Goal: Information Seeking & Learning: Learn about a topic

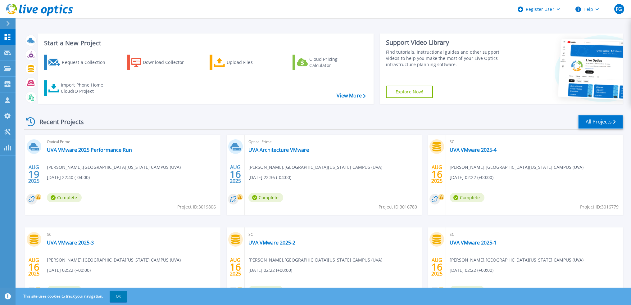
click at [584, 116] on link "All Projects" at bounding box center [600, 122] width 45 height 14
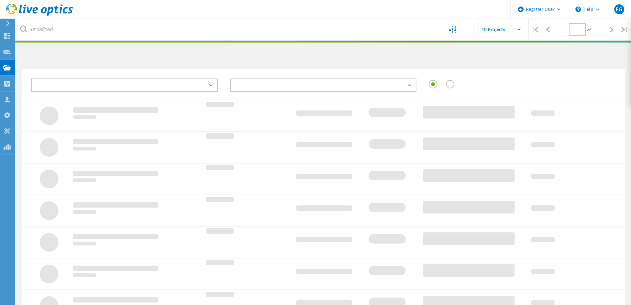
type input "1"
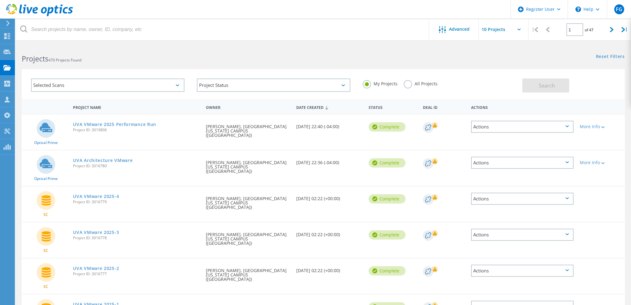
click at [406, 80] on label "All Projects" at bounding box center [421, 83] width 34 height 6
click at [0, 0] on input "All Projects" at bounding box center [0, 0] width 0 height 0
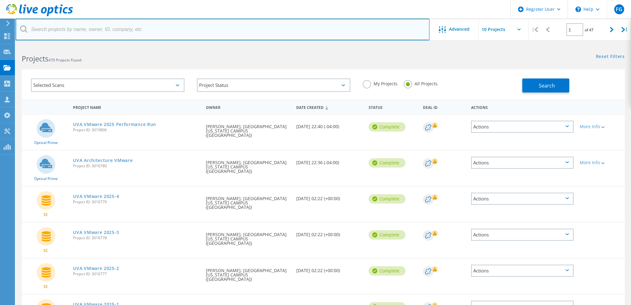
click at [187, 25] on input "text" at bounding box center [223, 30] width 414 height 22
type input "Chesterfield County"
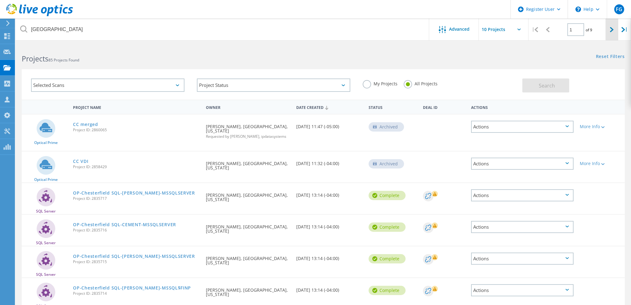
click at [610, 26] on div at bounding box center [611, 30] width 13 height 22
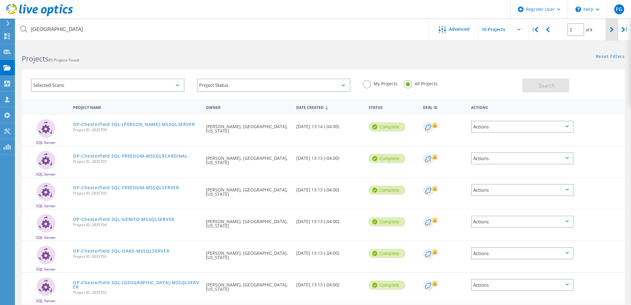
click at [607, 26] on div at bounding box center [611, 30] width 13 height 22
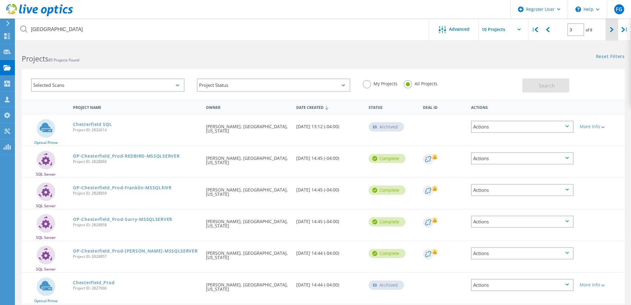
click at [612, 26] on div at bounding box center [611, 30] width 13 height 22
type input "4"
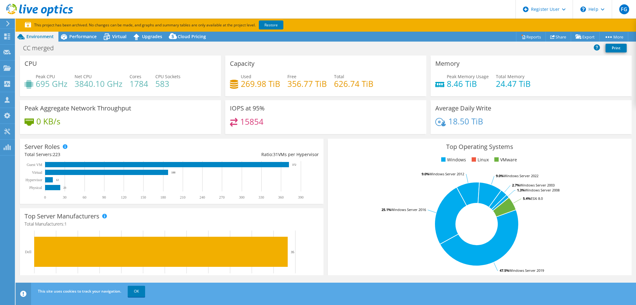
select select "USEast"
select select "USD"
click at [84, 39] on span "Performance" at bounding box center [82, 37] width 27 height 6
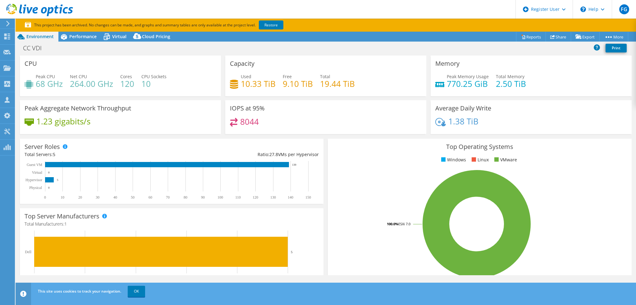
select select "USD"
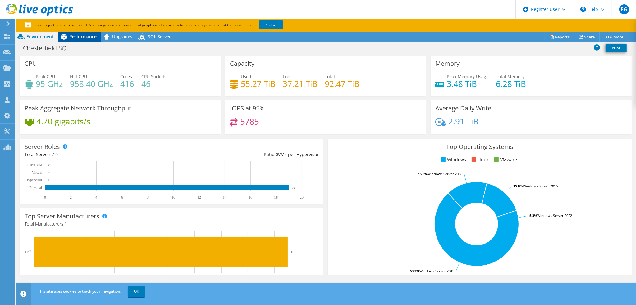
click at [77, 37] on span "Performance" at bounding box center [82, 37] width 27 height 6
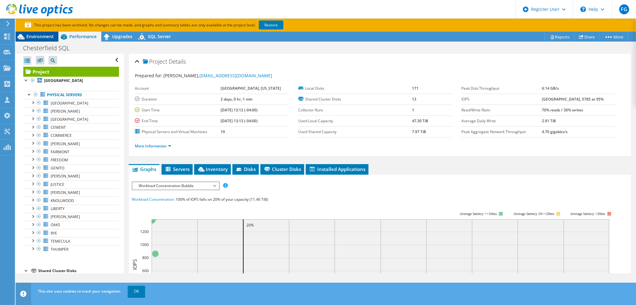
click at [47, 37] on span "Environment" at bounding box center [39, 37] width 27 height 6
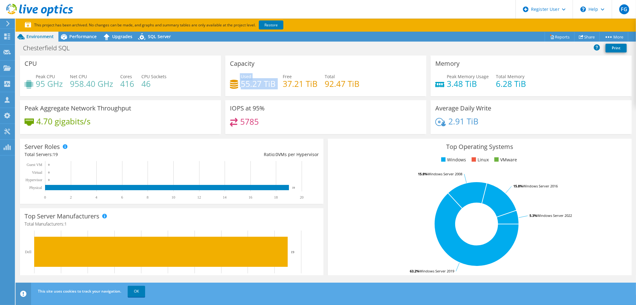
drag, startPoint x: 238, startPoint y: 83, endPoint x: 274, endPoint y: 83, distance: 36.0
click at [274, 83] on div "Used 55.27 TiB Free 37.21 TiB Total 92.47 TiB" at bounding box center [326, 83] width 192 height 20
click at [84, 37] on span "Performance" at bounding box center [82, 37] width 27 height 6
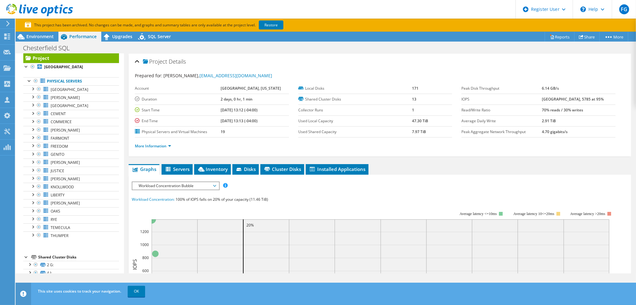
scroll to position [13, 0]
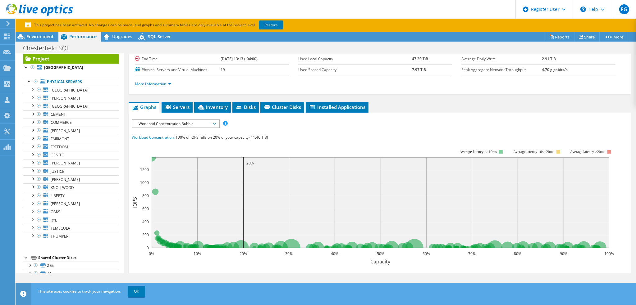
click at [330, 104] on span "Installed Applications" at bounding box center [337, 107] width 57 height 6
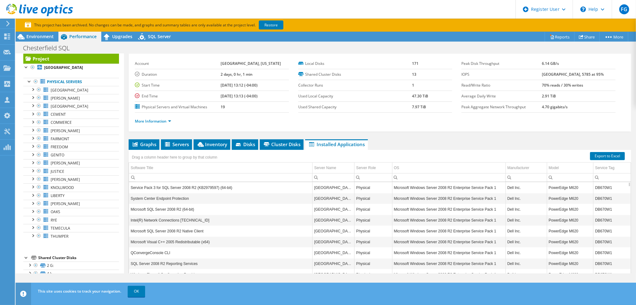
scroll to position [0, 0]
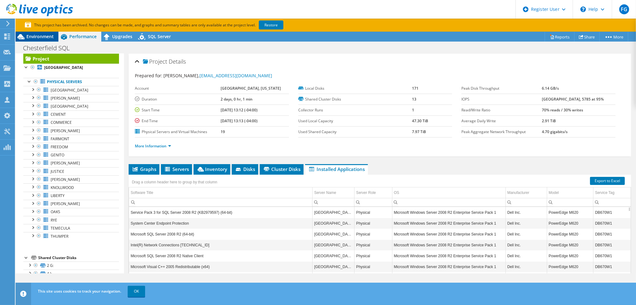
click at [45, 36] on span "Environment" at bounding box center [39, 37] width 27 height 6
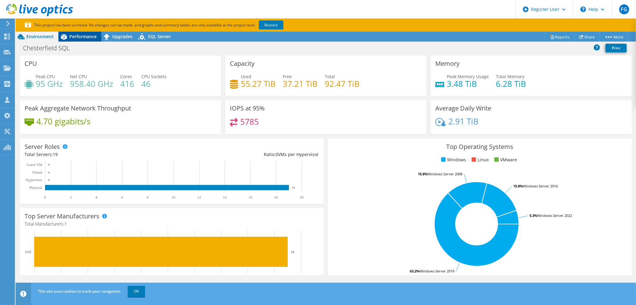
click at [71, 36] on span "Performance" at bounding box center [82, 37] width 27 height 6
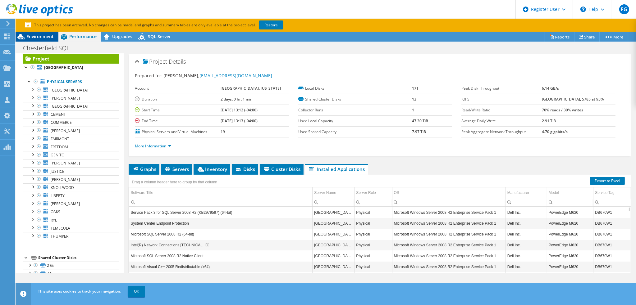
click at [48, 36] on span "Environment" at bounding box center [39, 37] width 27 height 6
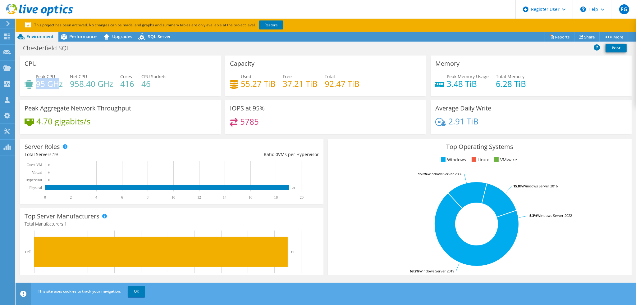
drag, startPoint x: 36, startPoint y: 83, endPoint x: 59, endPoint y: 83, distance: 22.4
click at [59, 83] on h4 "95 GHz" at bounding box center [49, 83] width 27 height 7
drag, startPoint x: 444, startPoint y: 86, endPoint x: 489, endPoint y: 86, distance: 45.6
click at [489, 86] on div "Peak Memory Usage 3.48 TiB Total Memory 6.28 TiB" at bounding box center [531, 83] width 192 height 20
click at [78, 36] on span "Performance" at bounding box center [82, 37] width 27 height 6
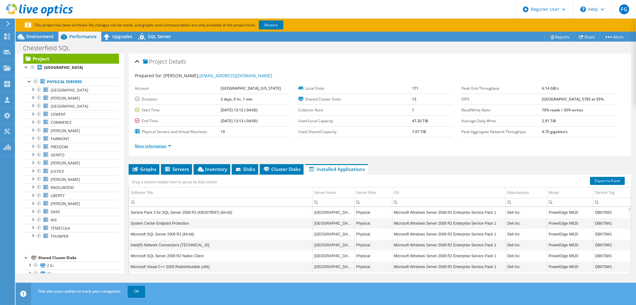
click at [157, 144] on link "More Information" at bounding box center [153, 145] width 36 height 5
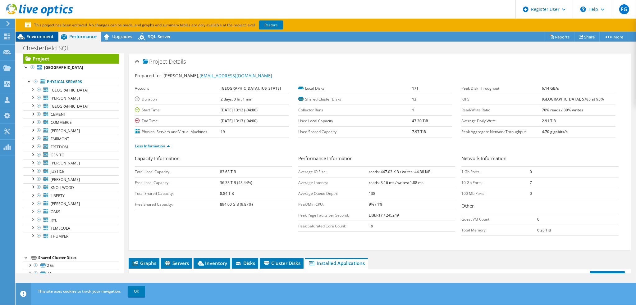
click at [46, 36] on span "Environment" at bounding box center [39, 37] width 27 height 6
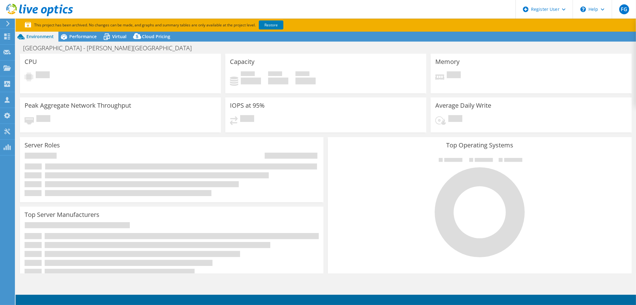
select select "USEast"
select select "USD"
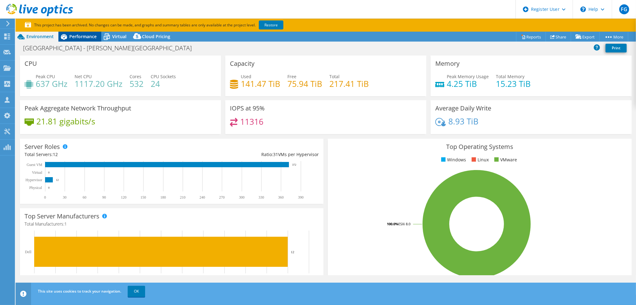
click at [86, 39] on span "Performance" at bounding box center [82, 37] width 27 height 6
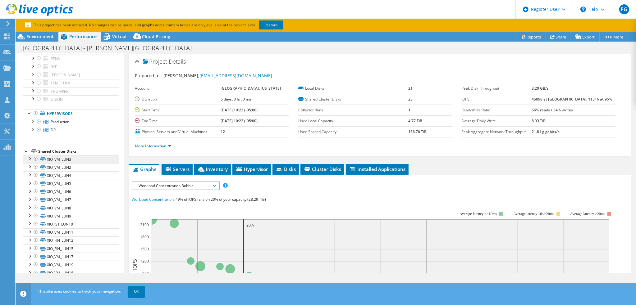
scroll to position [181, 0]
click at [36, 120] on div at bounding box center [39, 122] width 6 height 7
click at [34, 120] on div at bounding box center [32, 122] width 6 height 6
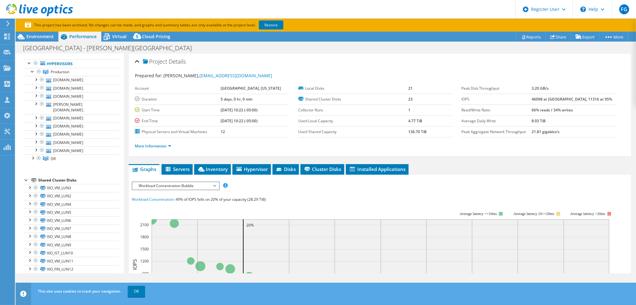
scroll to position [246, 0]
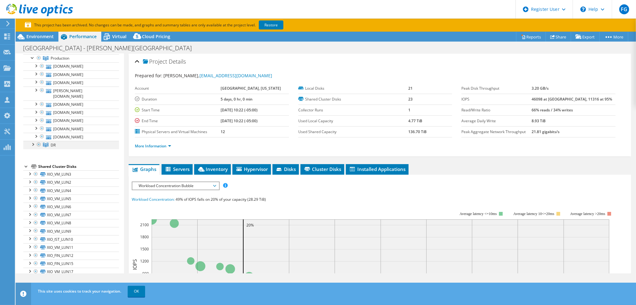
click at [31, 141] on div at bounding box center [32, 144] width 6 height 6
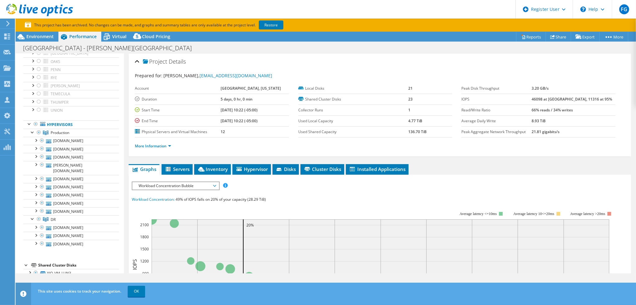
scroll to position [180, 0]
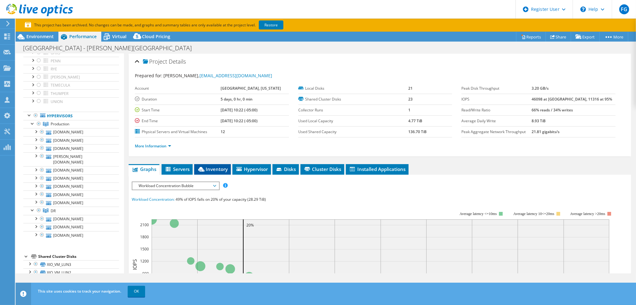
click at [217, 168] on span "Inventory" at bounding box center [212, 169] width 30 height 6
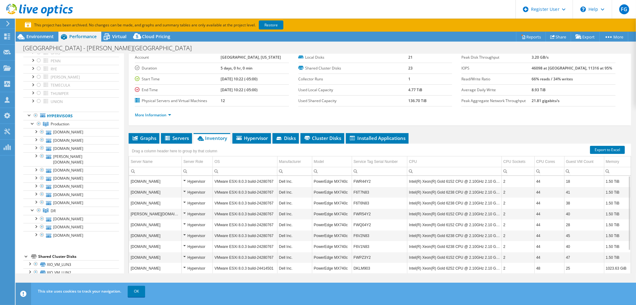
scroll to position [56, 0]
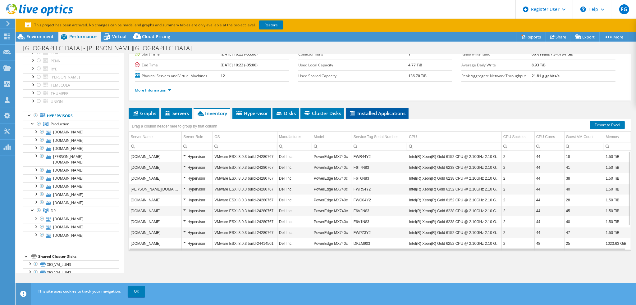
click at [373, 110] on span "Installed Applications" at bounding box center [377, 113] width 57 height 6
